Goal: Task Accomplishment & Management: Manage account settings

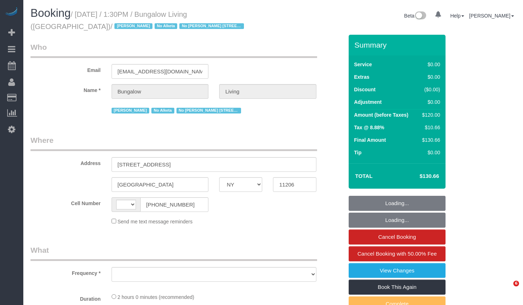
select select "NY"
select select "number:89"
select select "number:90"
select select "number:15"
select select "number:7"
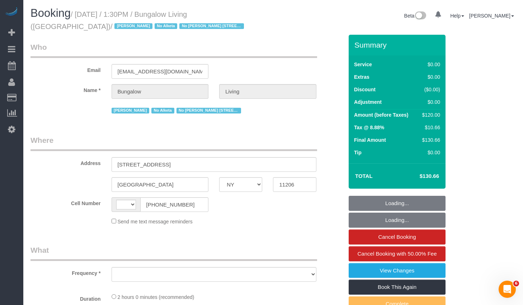
select select "number:21"
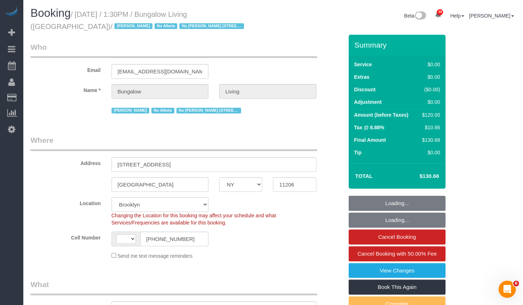
select select "string:US"
select select "object:1360"
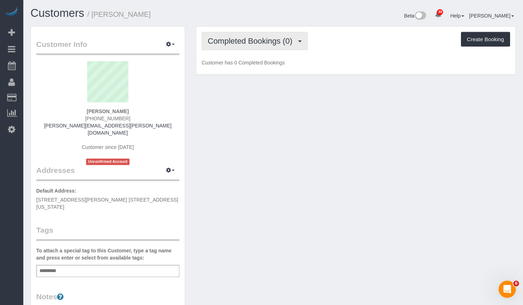
click at [253, 42] on span "Completed Bookings (0)" at bounding box center [252, 41] width 88 height 9
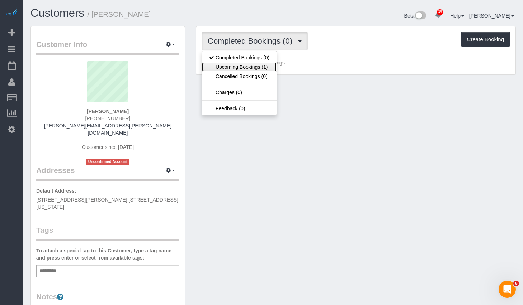
click at [236, 67] on link "Upcoming Bookings (1)" at bounding box center [239, 66] width 75 height 9
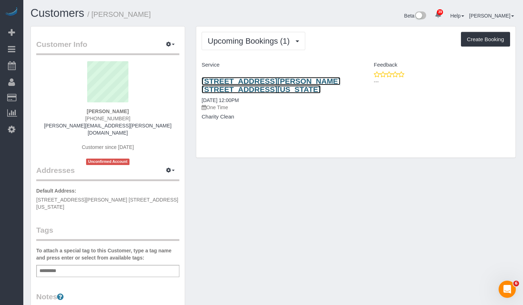
click at [229, 82] on link "657 Warren Street, Apt. 2a, New York, NY 11217" at bounding box center [270, 85] width 139 height 16
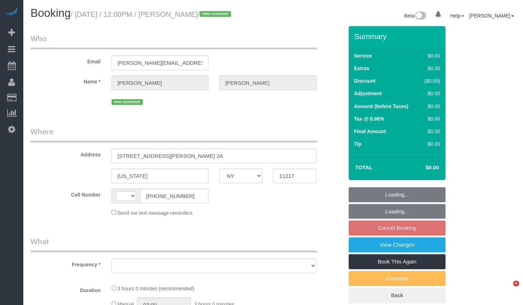
select select "NY"
select select "string:[GEOGRAPHIC_DATA]"
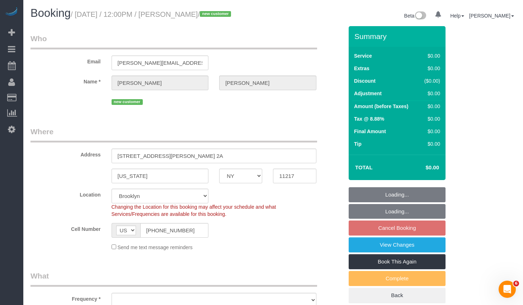
select select "number:60"
select select "number:77"
select select "number:14"
select select "number:5"
select select "object:940"
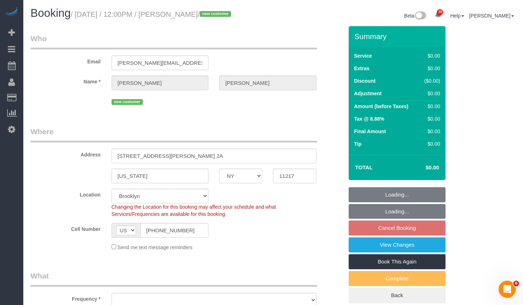
select select "spot5"
select select "object:1335"
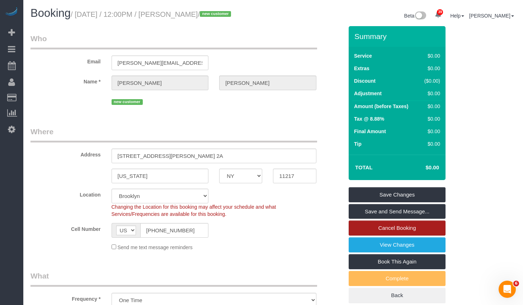
click at [400, 236] on link "Cancel Booking" at bounding box center [396, 228] width 97 height 15
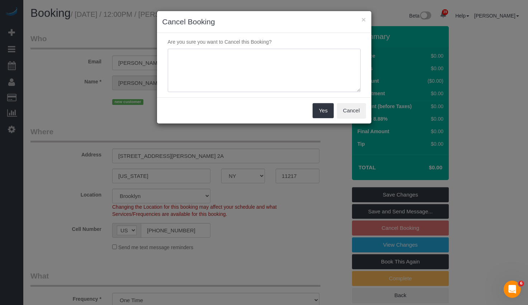
click at [264, 72] on textarea at bounding box center [264, 71] width 193 height 44
type textarea "Need to go to the dentist."
click at [322, 112] on button "Yes" at bounding box center [323, 110] width 21 height 15
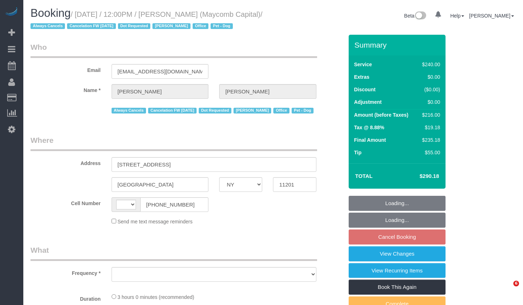
select select "NY"
select select "string:US"
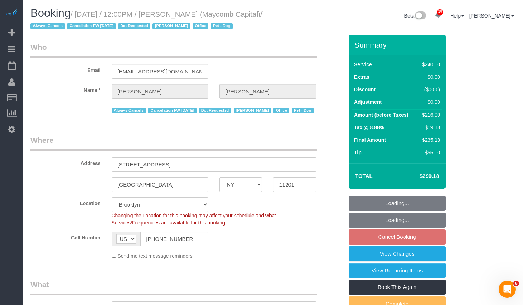
select select "object:833"
select select "string:stripe-pm_1Q7LTo4VGloSiKo7wRy0pITf"
select select "spot5"
select select "number:89"
select select "number:90"
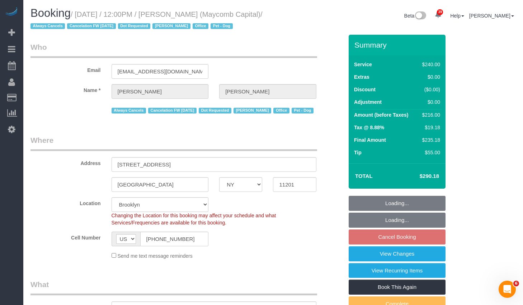
select select "number:15"
select select "number:5"
select select "object:1432"
select select "180"
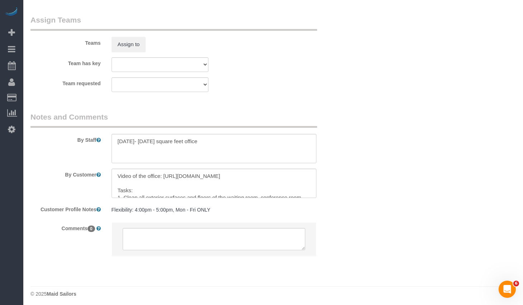
scroll to position [818, 0]
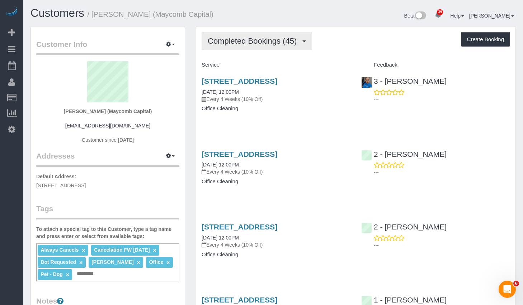
click at [261, 41] on span "Completed Bookings (45)" at bounding box center [254, 41] width 92 height 9
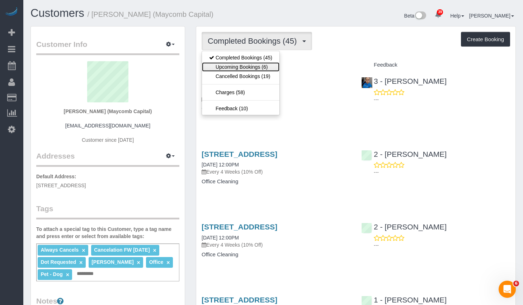
click at [255, 65] on link "Upcoming Bookings (6)" at bounding box center [240, 66] width 77 height 9
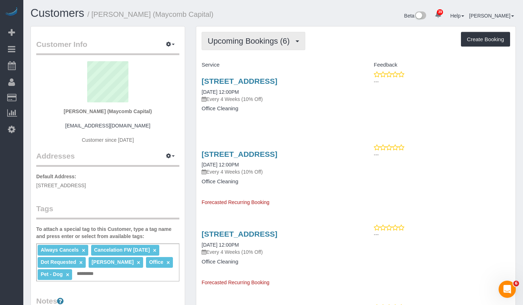
click at [264, 43] on span "Upcoming Bookings (6)" at bounding box center [251, 41] width 86 height 9
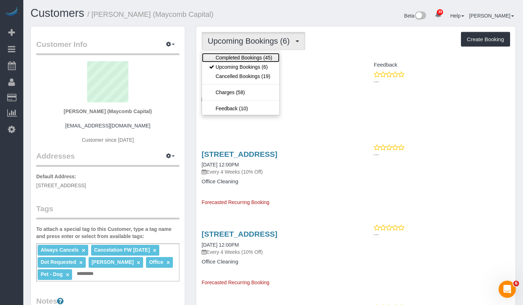
click at [245, 54] on link "Completed Bookings (45)" at bounding box center [240, 57] width 77 height 9
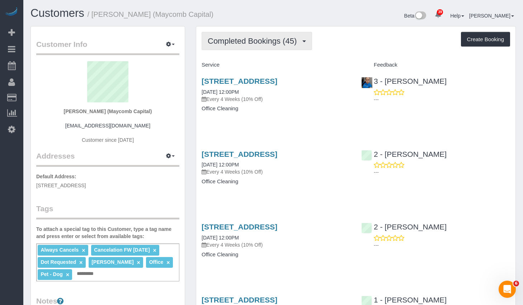
click at [256, 48] on button "Completed Bookings (45)" at bounding box center [256, 41] width 110 height 18
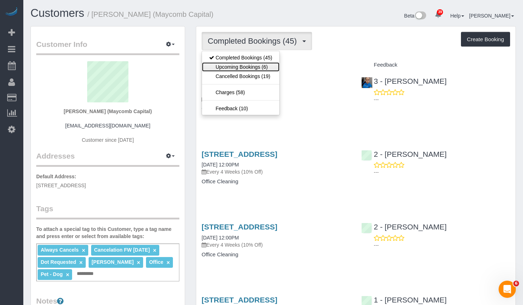
click at [244, 68] on link "Upcoming Bookings (6)" at bounding box center [240, 66] width 77 height 9
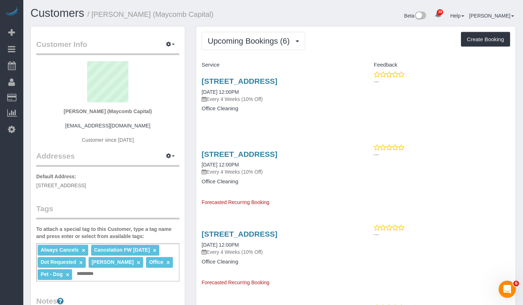
drag, startPoint x: 151, startPoint y: 187, endPoint x: 35, endPoint y: 185, distance: 115.8
click at [35, 185] on div "Customer Info Edit Contact Info Send Message Email Preferences Special Sales Ta…" at bounding box center [108, 272] width 154 height 491
copy span "44 Court Street, Suite 309, Brooklyn, NY 11201"
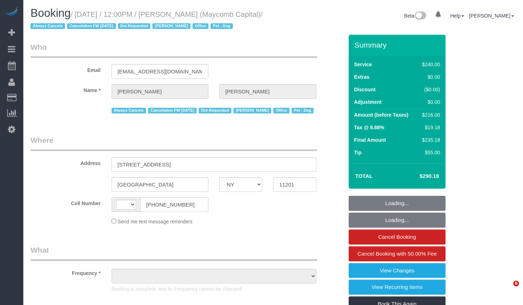
select select "NY"
select select "object:599"
select select "string:US"
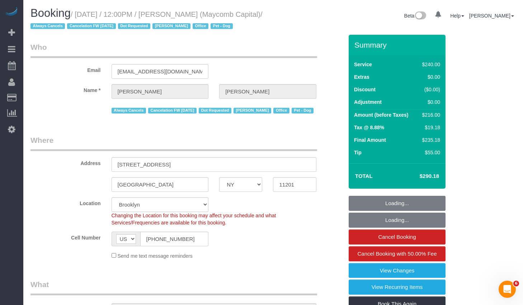
select select "object:856"
select select "string:stripe-pm_1Q7LTo4VGloSiKo7wRy0pITf"
select select "180"
select select "spot1"
select select "number:89"
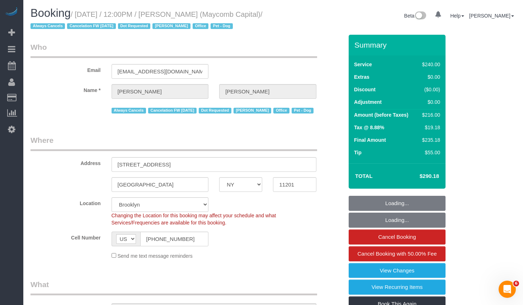
select select "number:90"
select select "number:15"
select select "number:5"
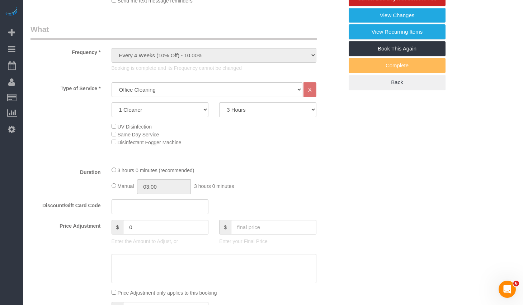
scroll to position [59, 0]
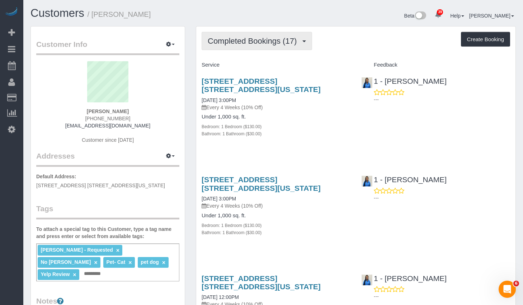
click at [295, 42] on span "Completed Bookings (17)" at bounding box center [254, 41] width 92 height 9
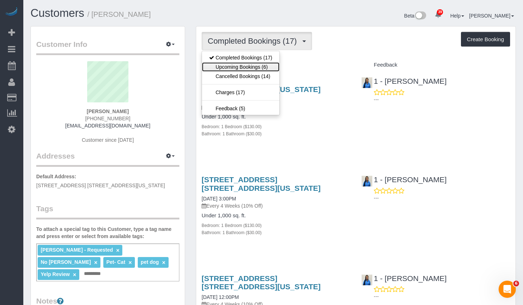
click at [253, 67] on link "Upcoming Bookings (6)" at bounding box center [240, 66] width 77 height 9
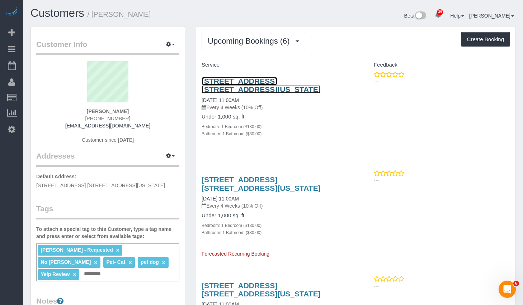
click at [240, 84] on link "245 West 75th Street, Apt. 1b, New York, NY 10023" at bounding box center [260, 85] width 119 height 16
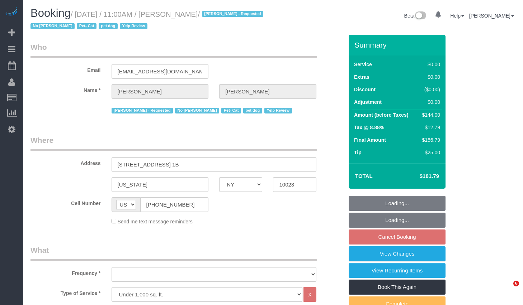
select select "NY"
select select "object:1512"
select select "string:stripe-pm_1OkwPH4VGloSiKo78WibfSNg"
select select "1"
select select "number:89"
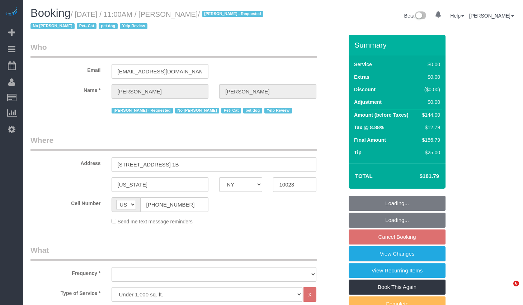
select select "number:90"
select select "number:14"
select select "number:5"
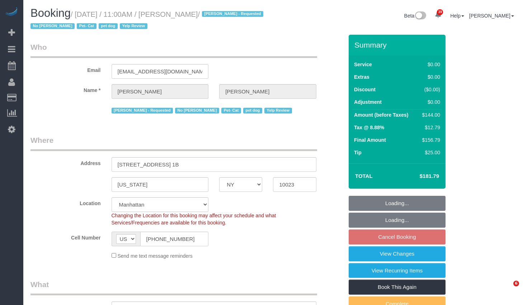
select select "spot4"
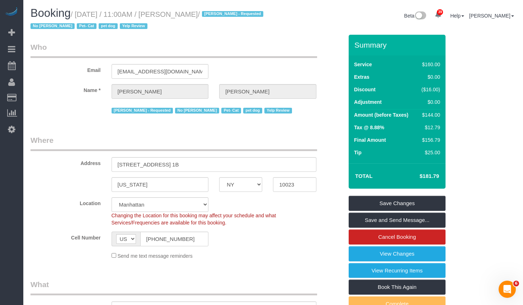
drag, startPoint x: 81, startPoint y: 14, endPoint x: 234, endPoint y: 16, distance: 153.1
click at [234, 16] on small "/ November 16, 2025 / 11:00AM / Heather Levine / Jamie Parker - Requested No Li…" at bounding box center [147, 20] width 235 height 20
copy small "November 16, 2025 / 11:00AM / Heather Levine"
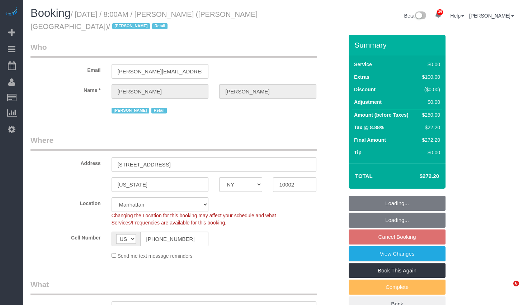
select select "NY"
select select "number:56"
select select "number:71"
select select "number:15"
select select "number:7"
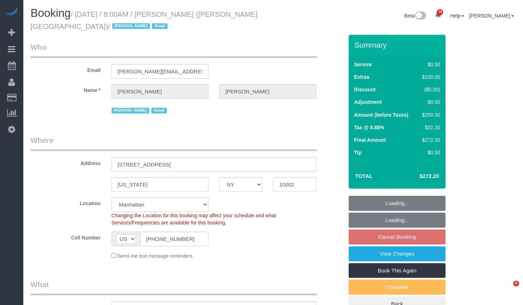
select select "spot1"
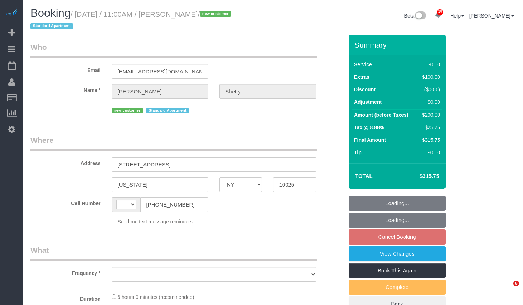
select select "NY"
select select "string:[GEOGRAPHIC_DATA]"
select select "object:744"
select select "number:89"
select select "number:90"
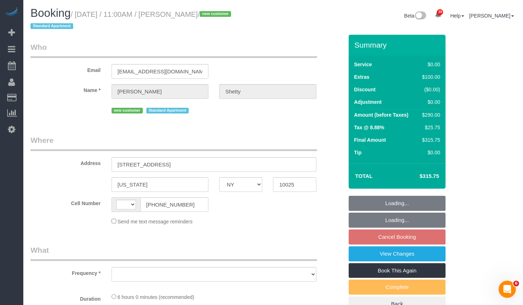
select select "number:15"
select select "number:5"
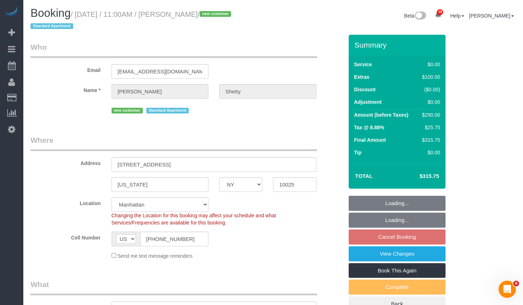
select select "object:970"
select select "string:stripe-pm_1SHuK14VGloSiKo7eFFWp0HP"
select select "2"
select select "spot4"
select select "2"
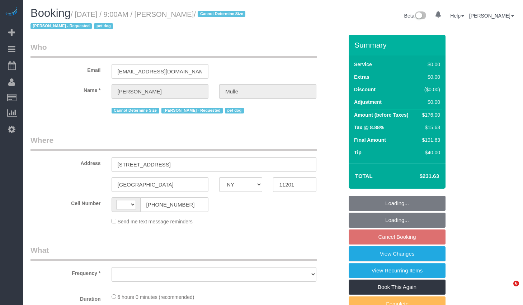
select select "NY"
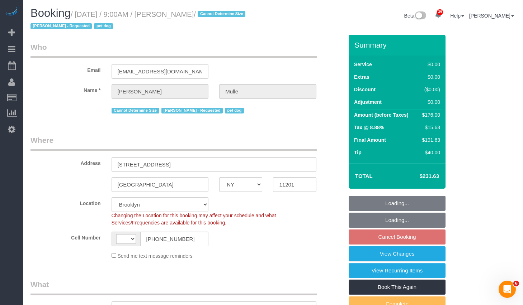
select select "object:687"
select select "string:stripe-pm_1R9IgE4VGloSiKo7xddHSj1H"
select select "2"
select select "string:US"
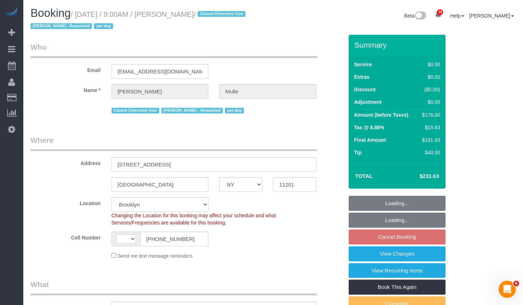
select select "spot2"
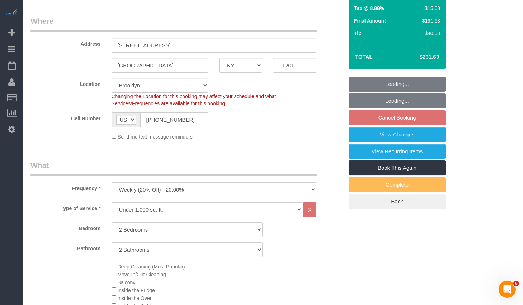
select select "number:58"
select select "number:76"
select select "number:13"
select select "number:6"
select select "2"
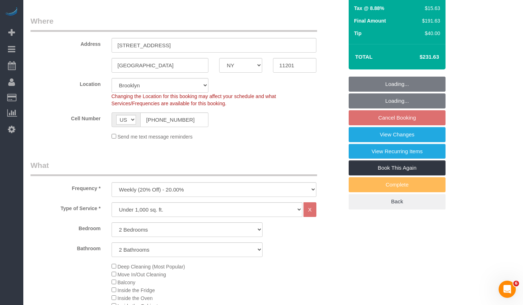
select select "2"
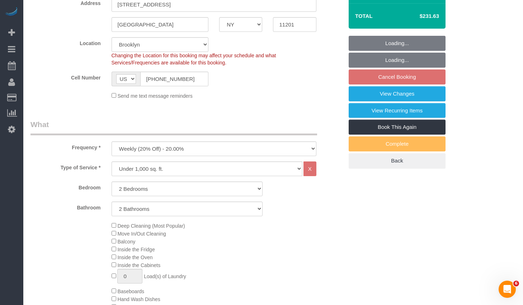
scroll to position [349, 0]
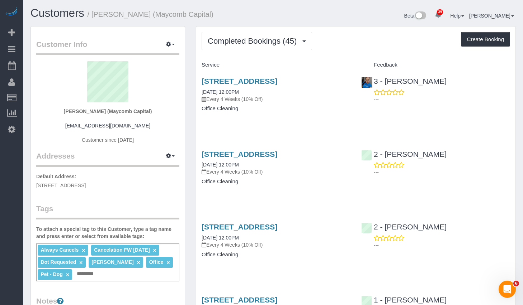
drag, startPoint x: 147, startPoint y: 15, endPoint x: 204, endPoint y: 19, distance: 57.8
click at [204, 19] on h1 "Customers / [PERSON_NAME] (Maycomb Capital)" at bounding box center [148, 13] width 237 height 12
copy small "Maycomb Capital"
drag, startPoint x: 143, startPoint y: 186, endPoint x: 37, endPoint y: 185, distance: 106.1
click at [37, 185] on p "Default Address: [STREET_ADDRESS]" at bounding box center [107, 181] width 143 height 16
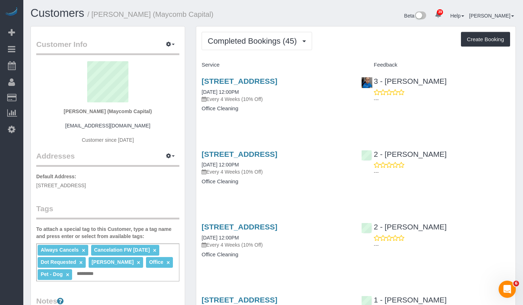
copy span "[STREET_ADDRESS]"
